Goal: Information Seeking & Learning: Learn about a topic

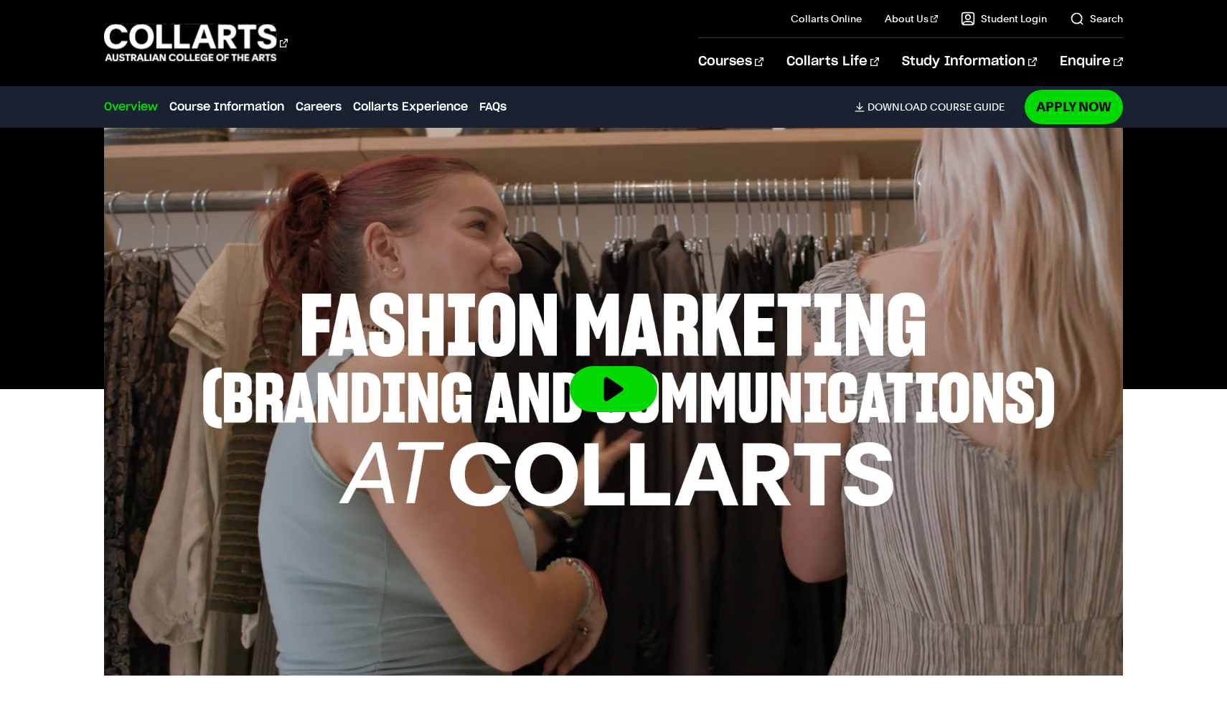
scroll to position [458, 0]
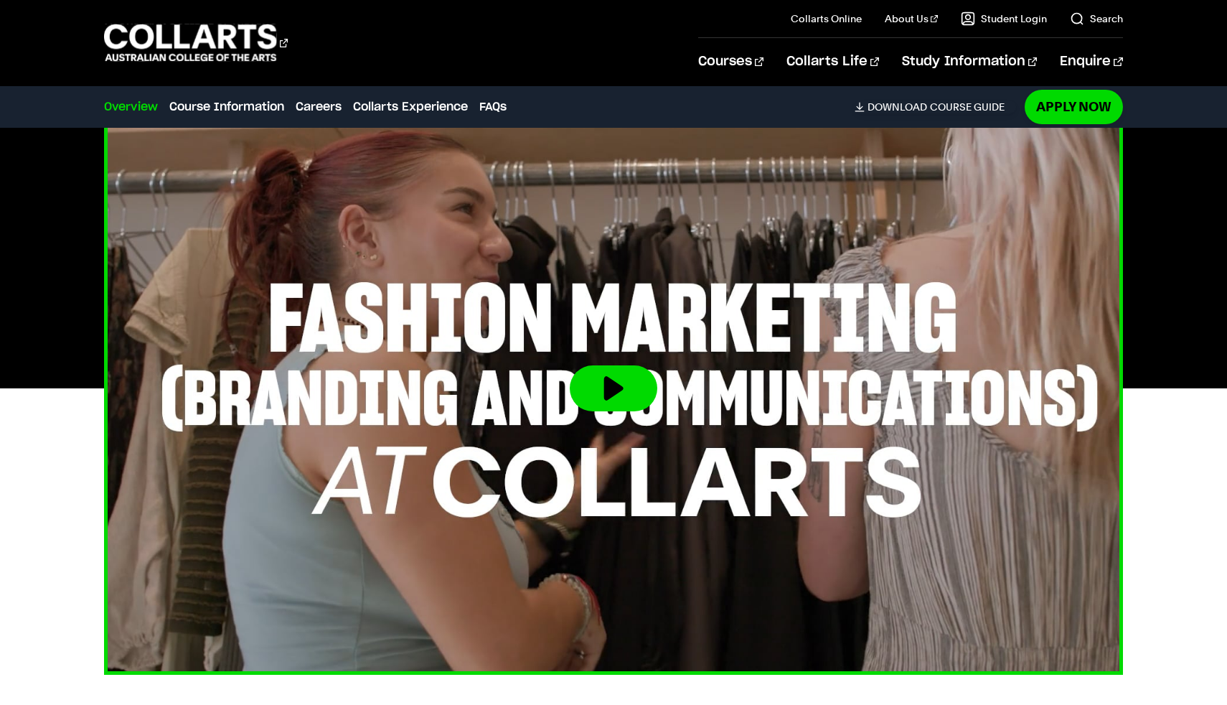
click at [632, 398] on button at bounding box center [614, 388] width 88 height 46
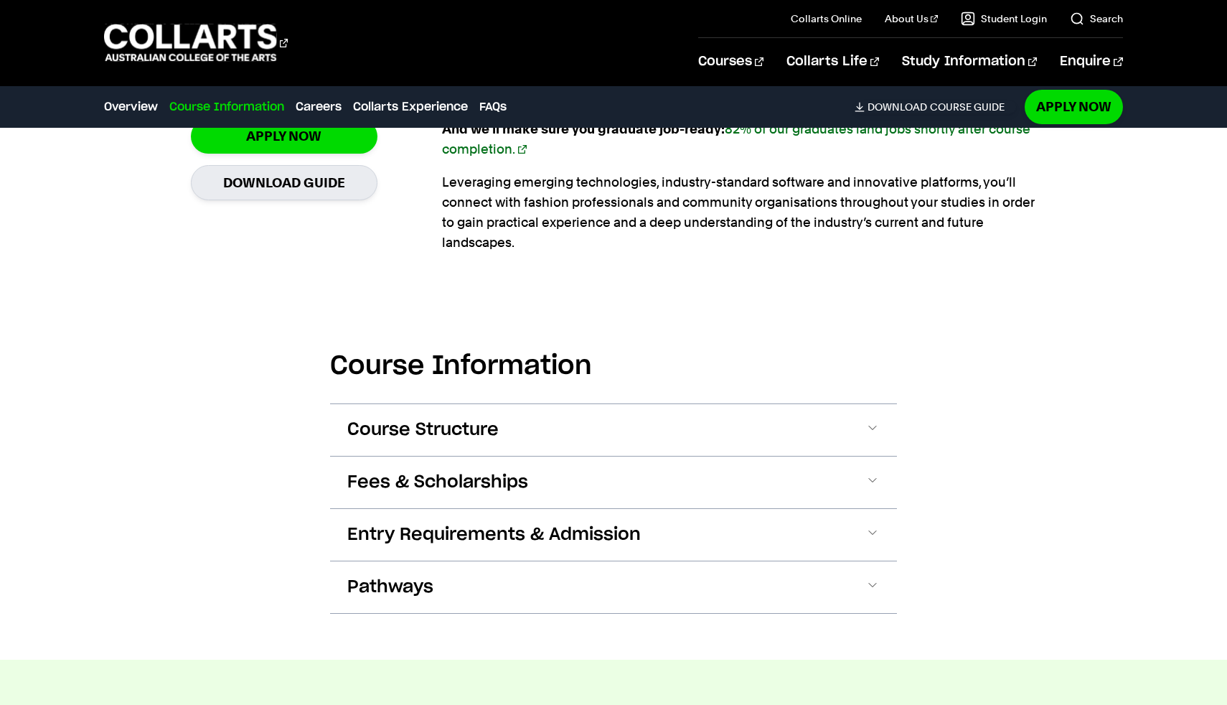
scroll to position [1369, 0]
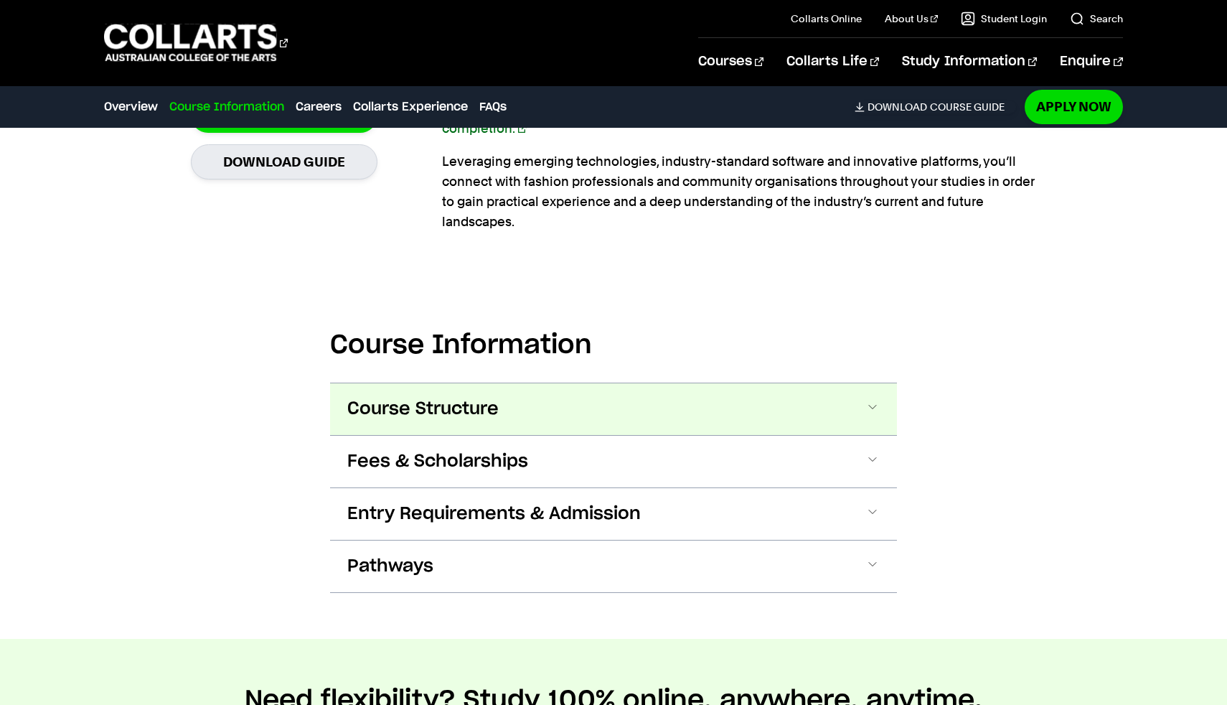
click at [370, 406] on span "Course Structure" at bounding box center [422, 409] width 151 height 23
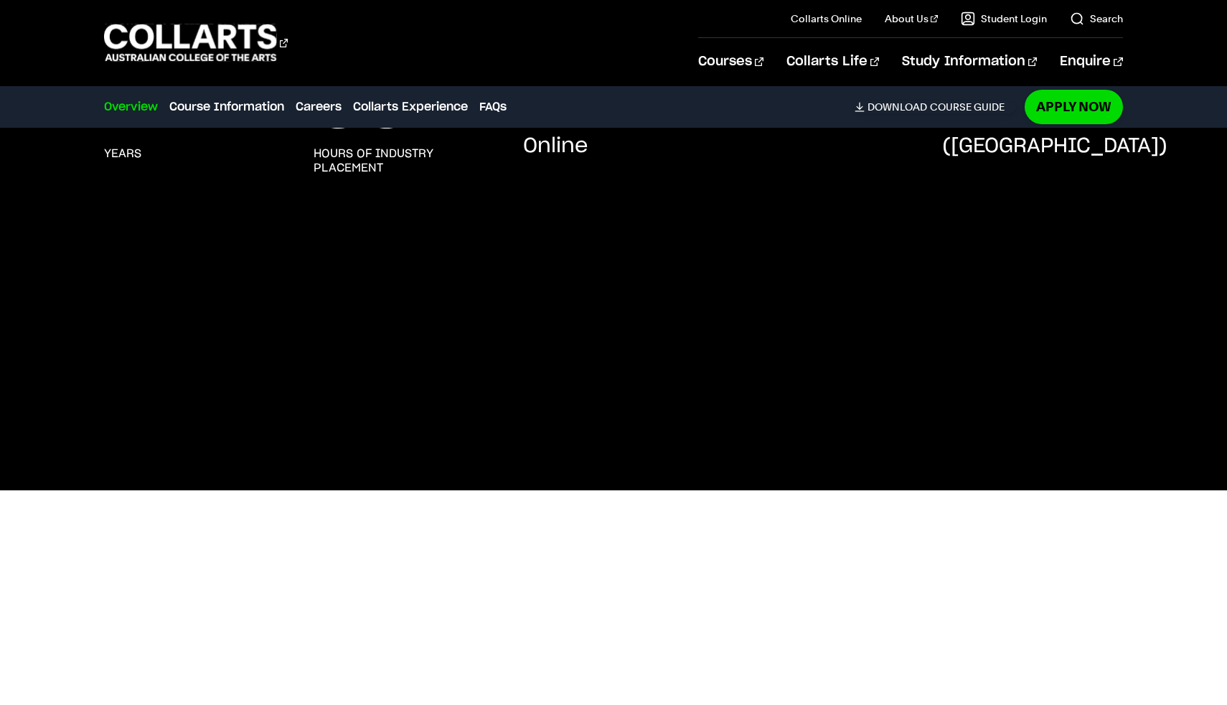
scroll to position [357, 0]
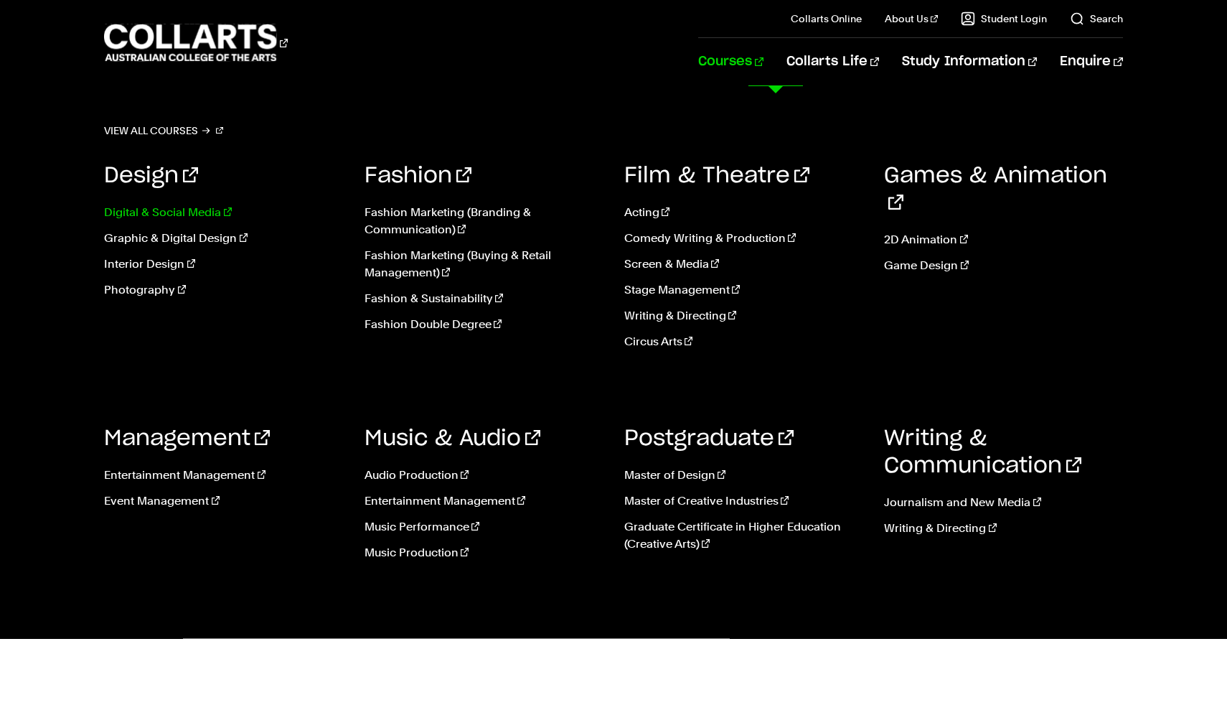
click at [163, 204] on link "Digital & Social Media" at bounding box center [223, 212] width 238 height 17
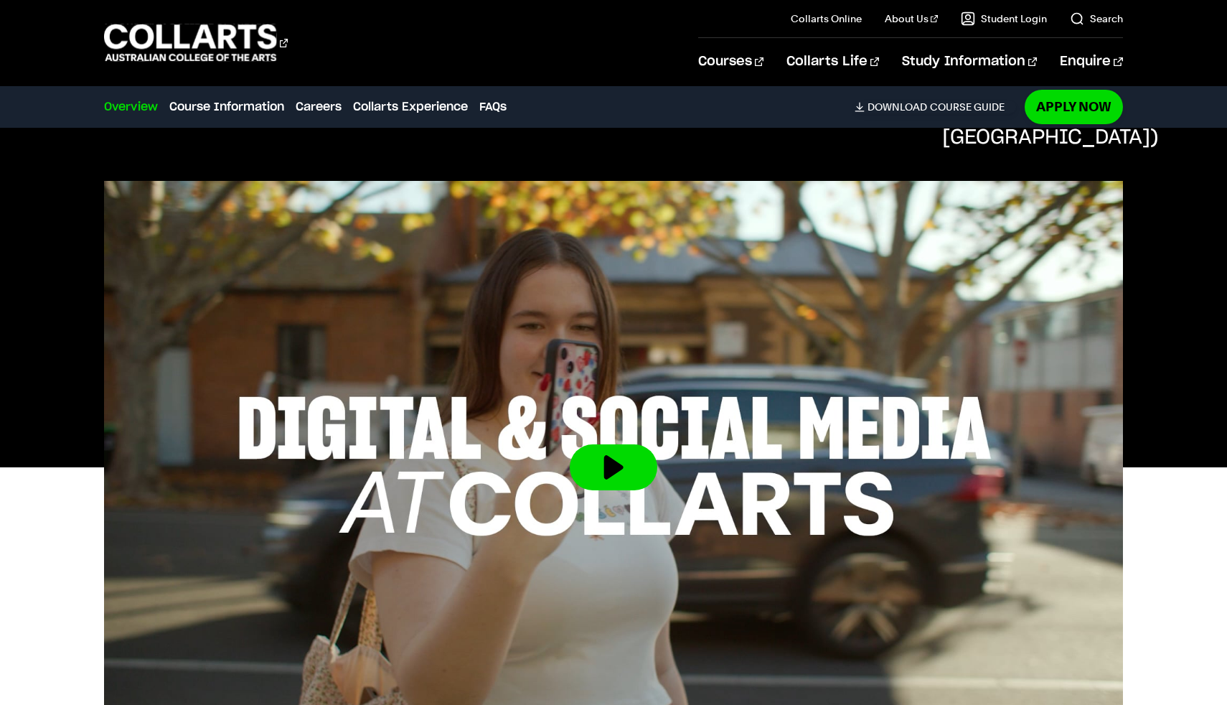
scroll to position [358, 0]
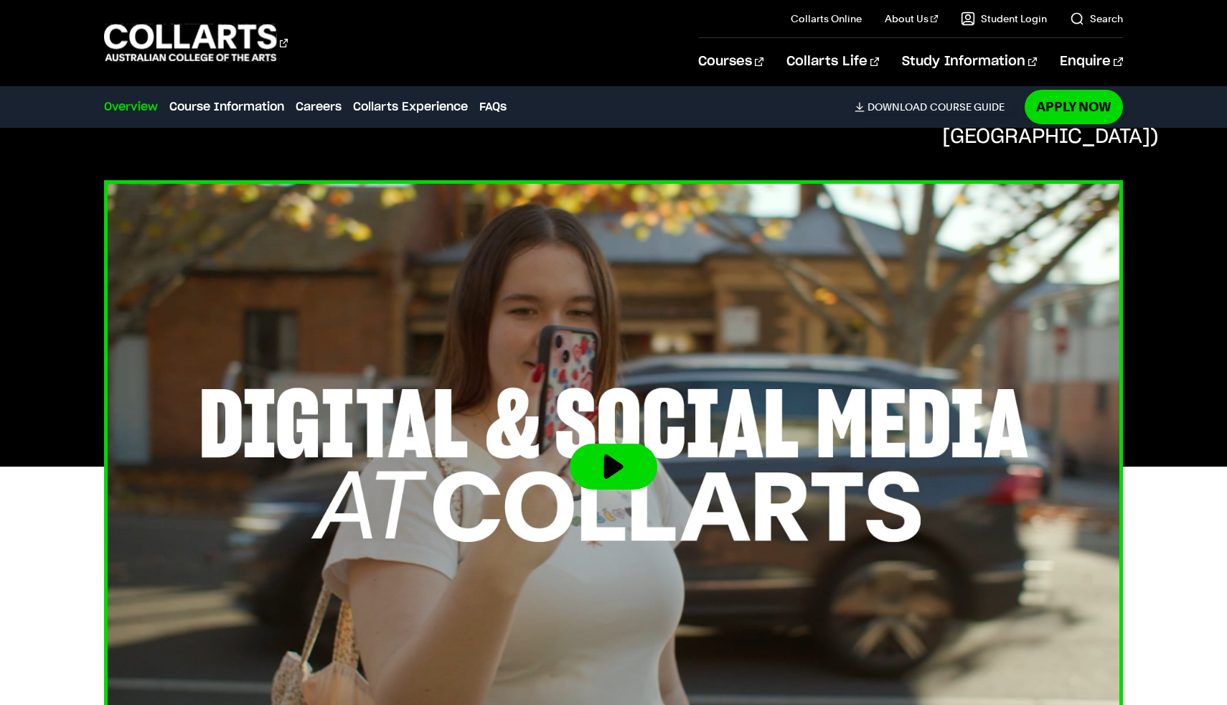
click at [631, 471] on img at bounding box center [613, 466] width 1120 height 630
click at [609, 444] on button at bounding box center [614, 467] width 88 height 46
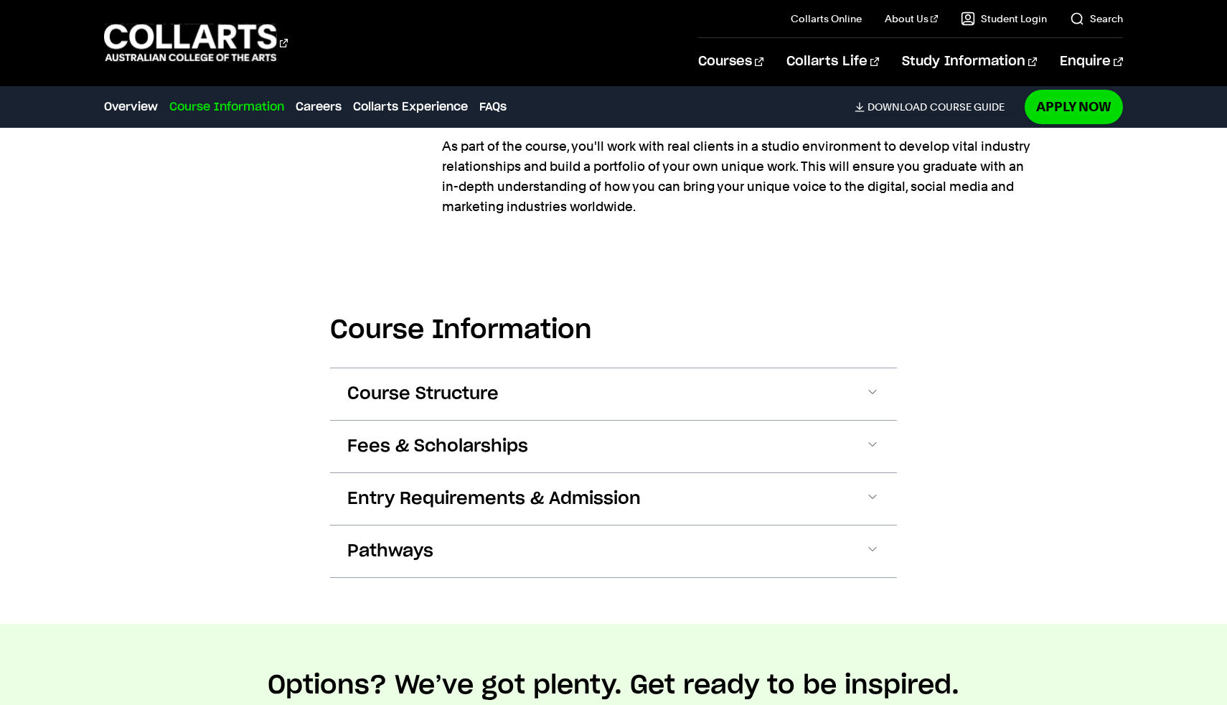
scroll to position [1513, 0]
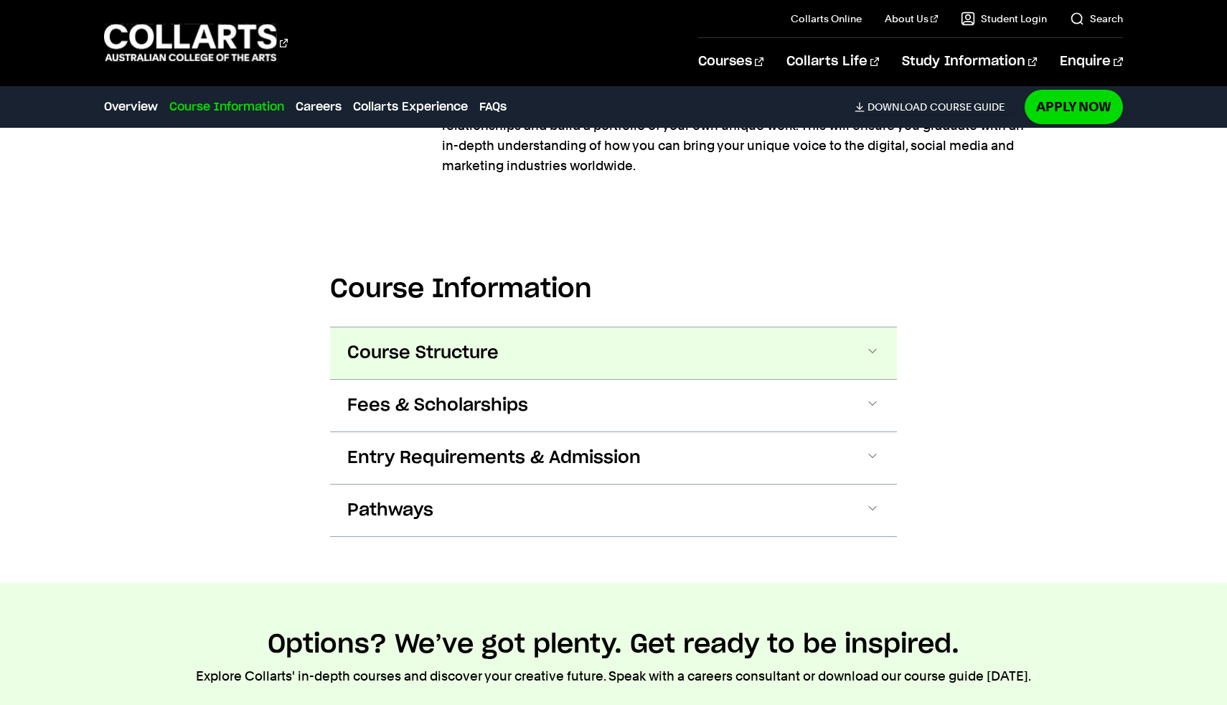
click at [486, 342] on span "Course Structure" at bounding box center [422, 353] width 151 height 23
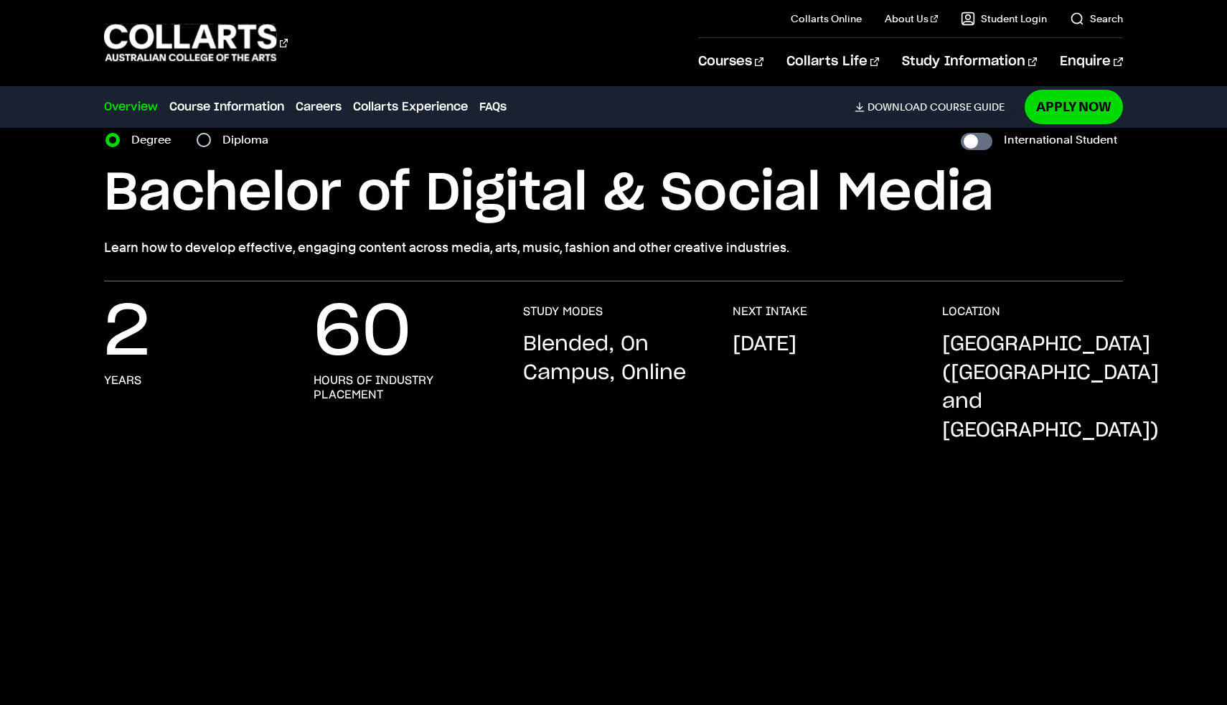
scroll to position [0, 0]
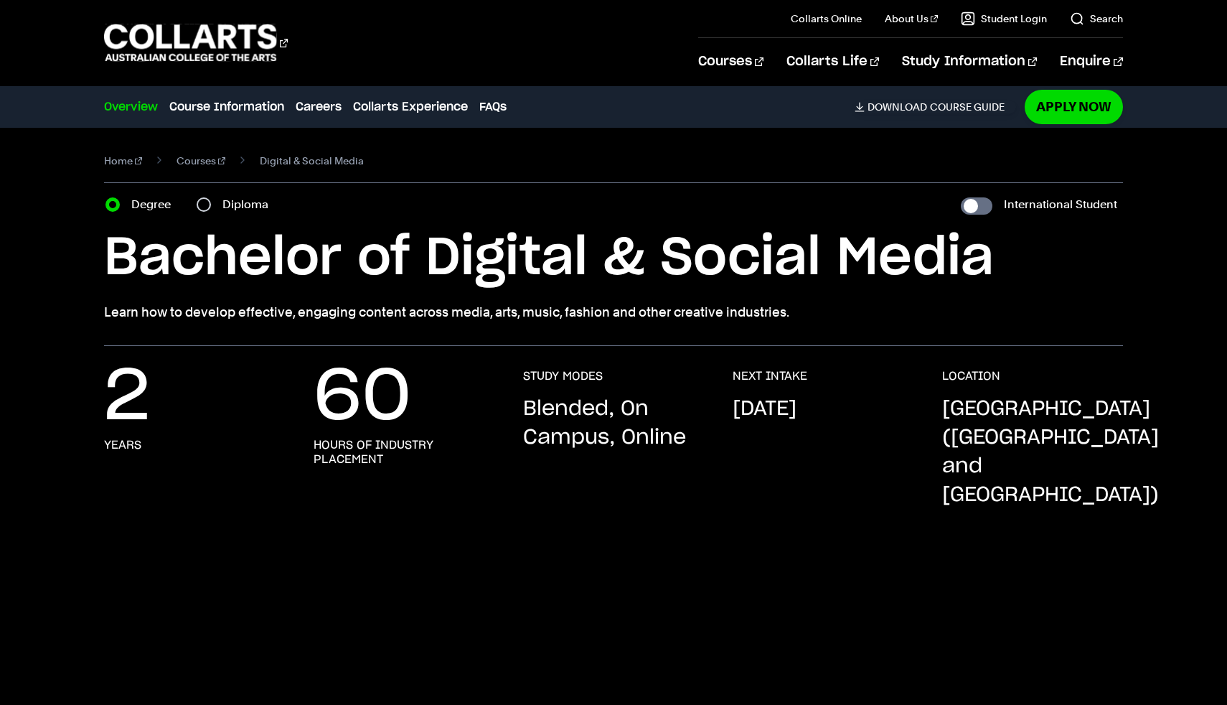
click at [207, 212] on div "Diploma" at bounding box center [237, 205] width 80 height 20
click at [206, 207] on input "Diploma" at bounding box center [204, 204] width 14 height 14
radio input "true"
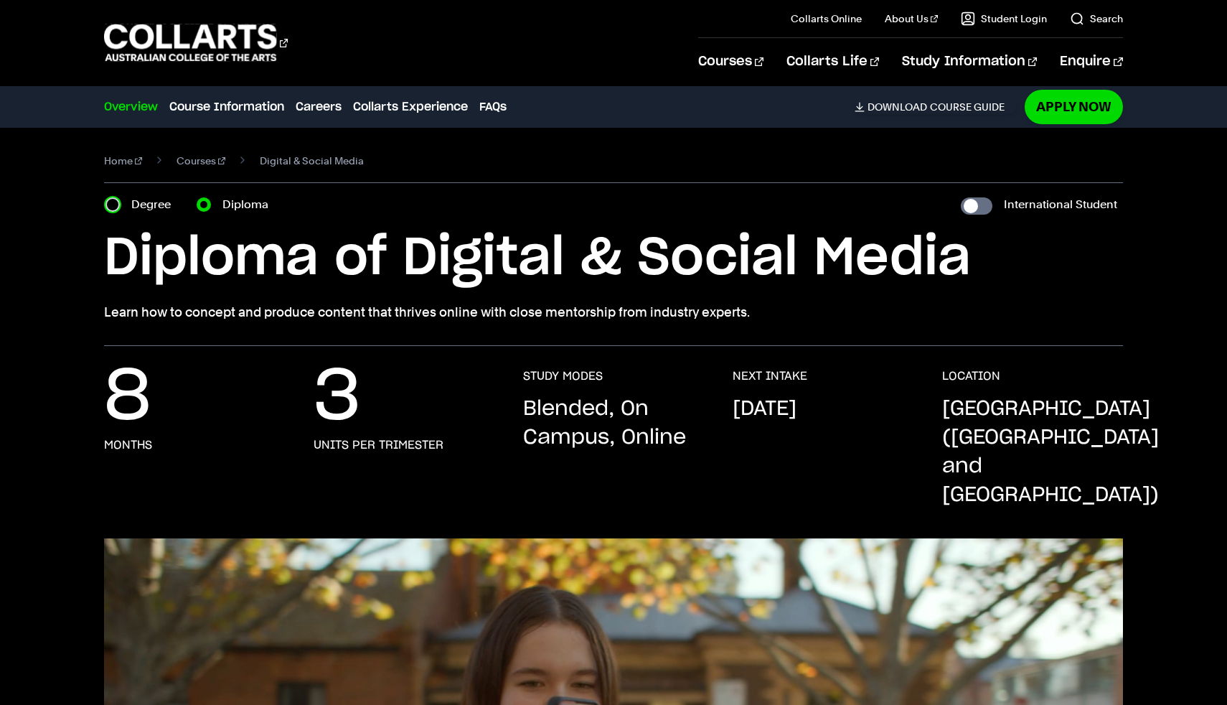
click at [110, 205] on input "Degree" at bounding box center [113, 204] width 14 height 14
radio input "true"
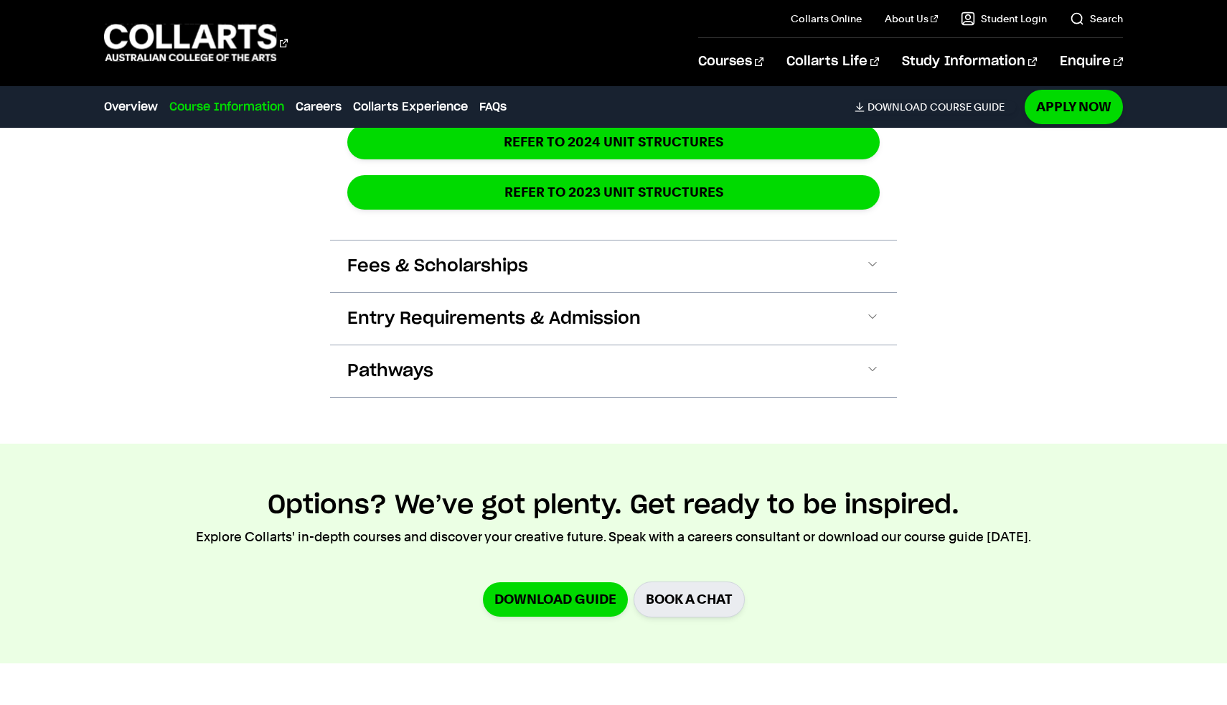
scroll to position [2882, 0]
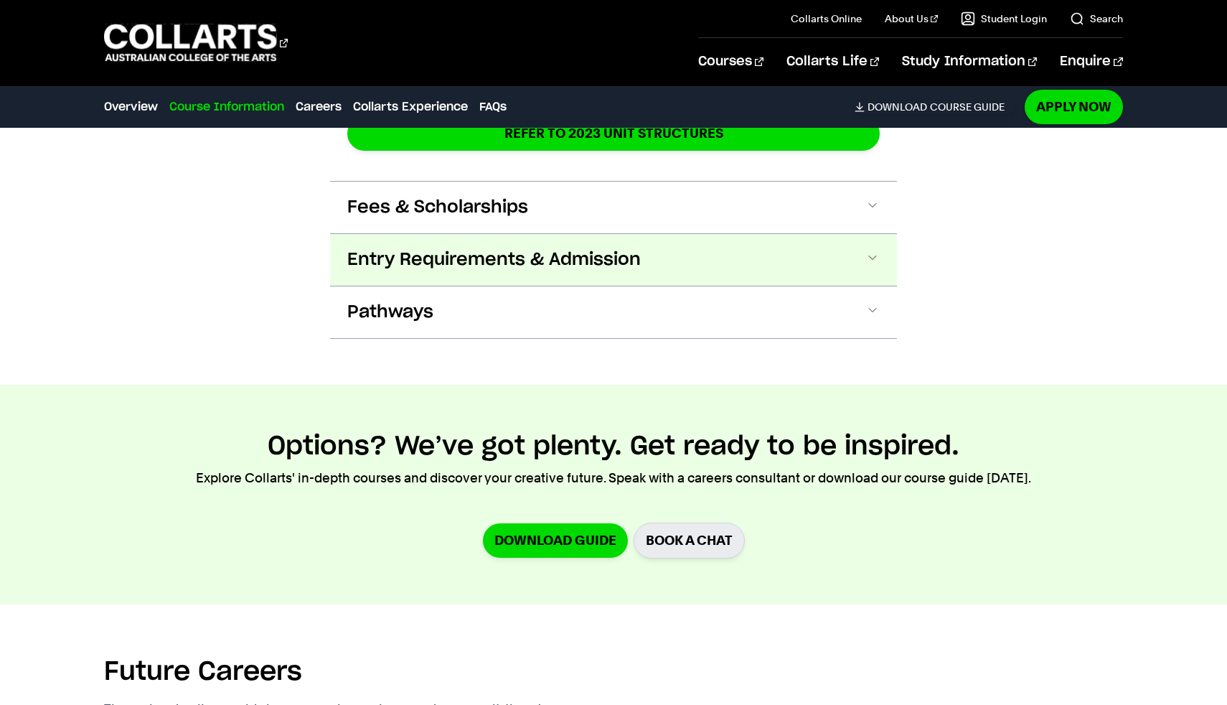
click at [442, 248] on span "Entry Requirements & Admission" at bounding box center [494, 259] width 294 height 23
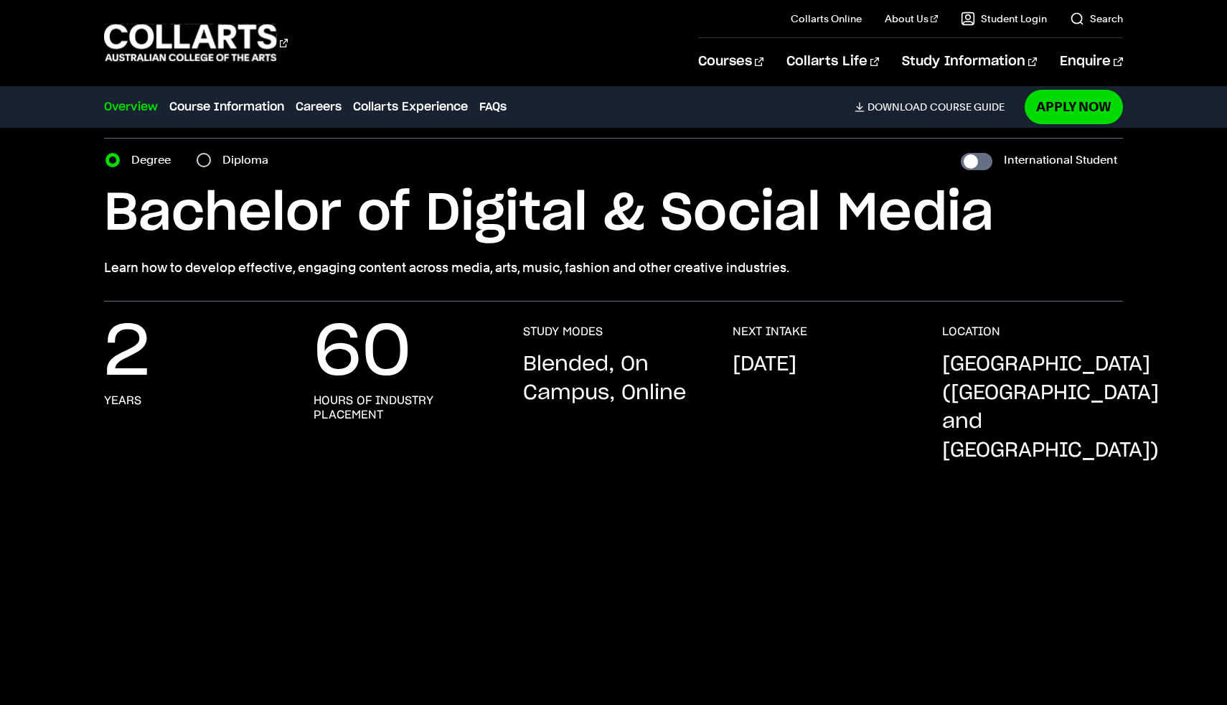
scroll to position [0, 0]
